Goal: Task Accomplishment & Management: Complete application form

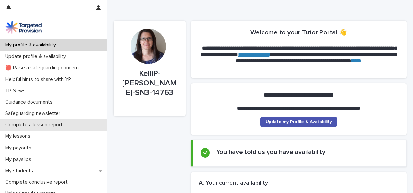
click at [39, 124] on p "Complete a lesson report" at bounding box center [35, 125] width 65 height 6
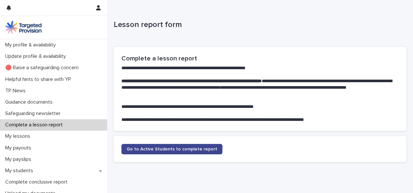
click at [141, 151] on span "Go to Active Students to complete report" at bounding box center [172, 149] width 91 height 5
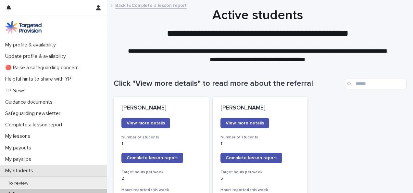
click at [28, 171] on p "My students" at bounding box center [21, 171] width 36 height 6
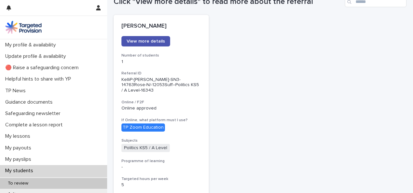
scroll to position [82, 0]
